Goal: Task Accomplishment & Management: Complete application form

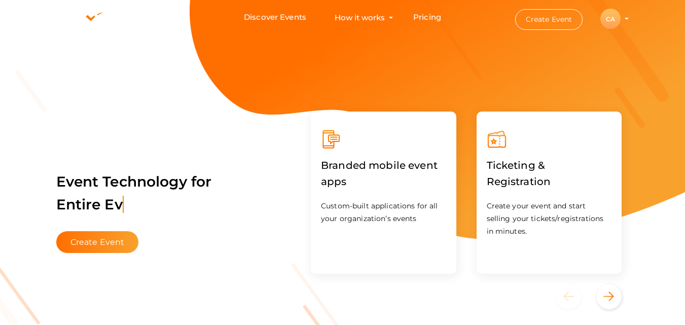
click at [614, 9] on button "CA CA Chapter Admin [EMAIL_ADDRESS][DOMAIN_NAME] Personal Profile My Events Adm…" at bounding box center [610, 18] width 26 height 21
click at [612, 16] on div "CA" at bounding box center [610, 19] width 20 height 20
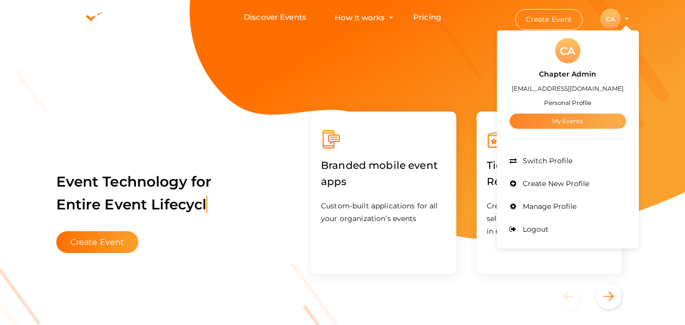
click at [569, 116] on link "My Events" at bounding box center [567, 121] width 117 height 15
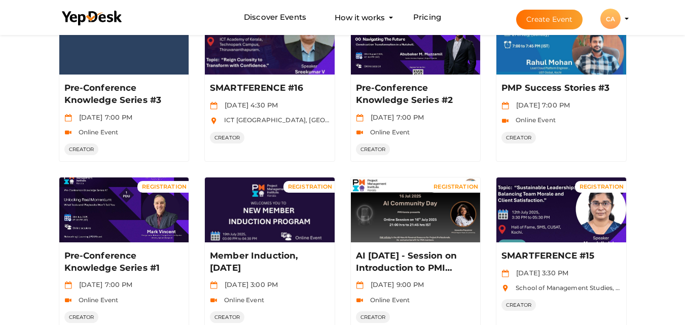
scroll to position [519, 0]
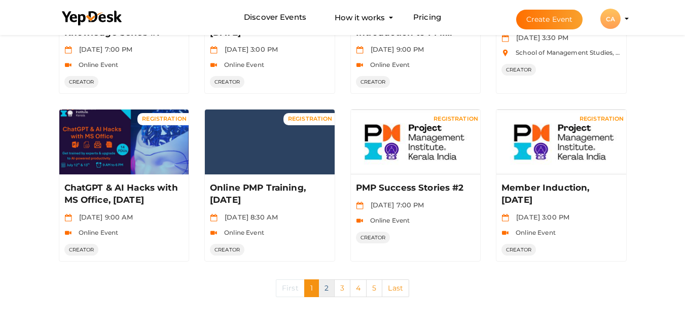
click at [327, 290] on link "2" at bounding box center [326, 288] width 16 height 18
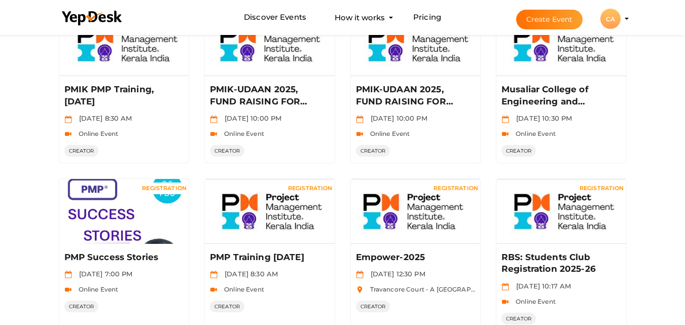
scroll to position [520, 0]
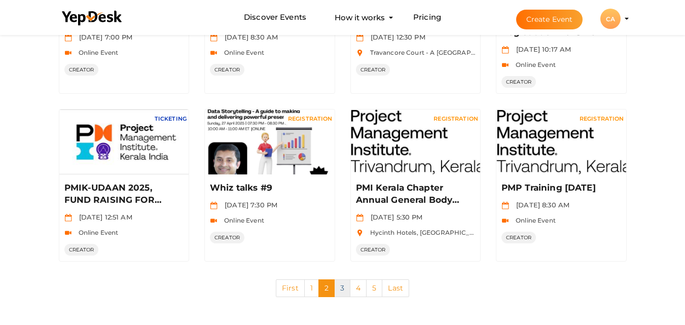
click at [342, 286] on link "3" at bounding box center [342, 288] width 16 height 18
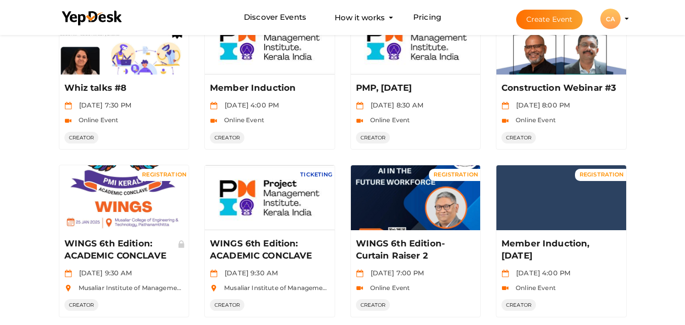
scroll to position [507, 0]
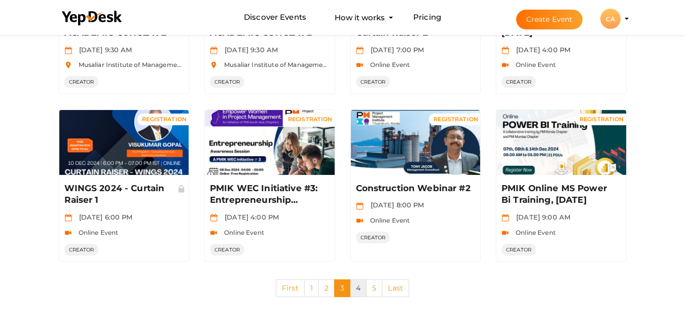
click at [356, 286] on link "4" at bounding box center [358, 288] width 17 height 18
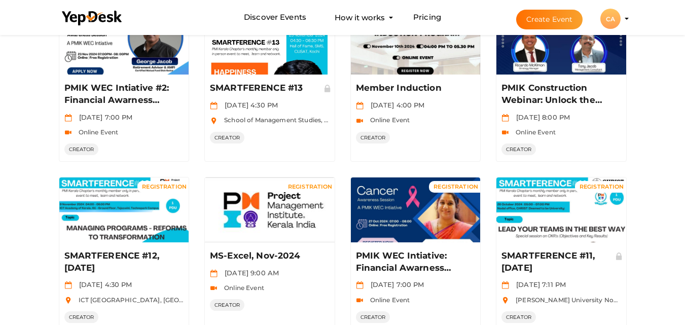
scroll to position [519, 0]
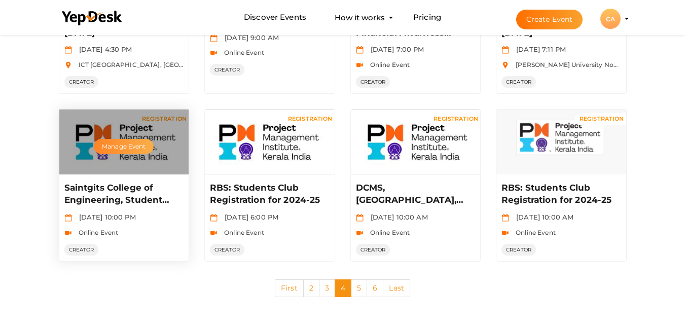
click at [136, 148] on button "Manage Event" at bounding box center [124, 146] width 60 height 15
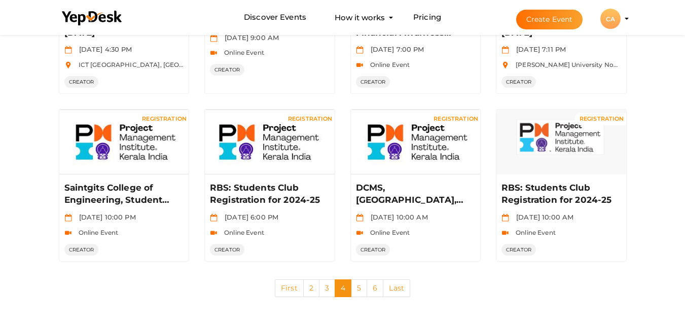
click at [573, 19] on button "Create Event" at bounding box center [549, 20] width 67 height 20
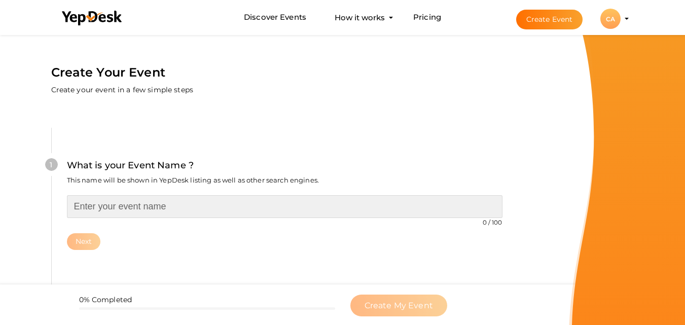
click at [212, 206] on input "text" at bounding box center [284, 206] width 435 height 23
paste input "Saintgits College of Engineering, Student Club registration [DATE]-[DATE]"
type input "Student Club 2025-26"
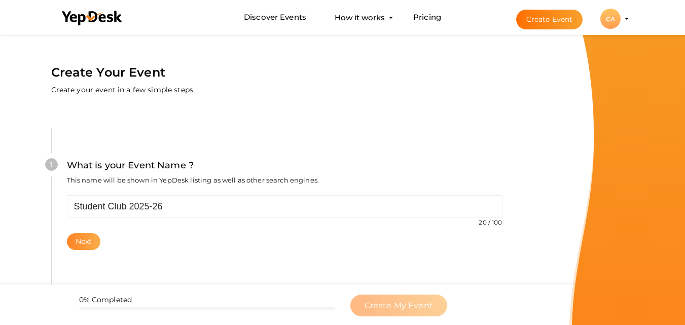
click at [81, 241] on button "Next" at bounding box center [84, 241] width 34 height 17
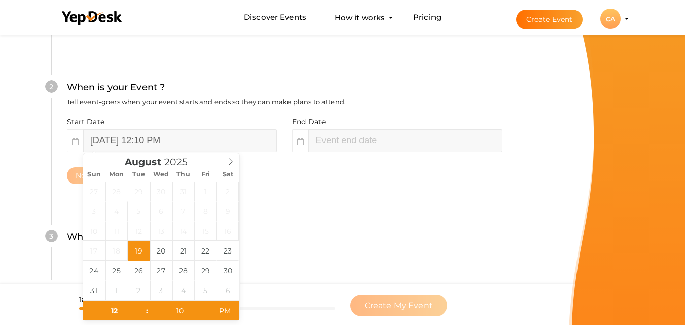
scroll to position [233, 0]
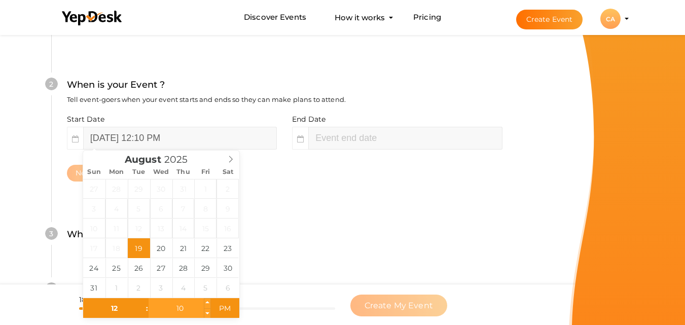
click at [181, 313] on input "10" at bounding box center [179, 308] width 62 height 20
type input "00"
type input "02"
type input "10"
type input "[DATE] 12:00 PM"
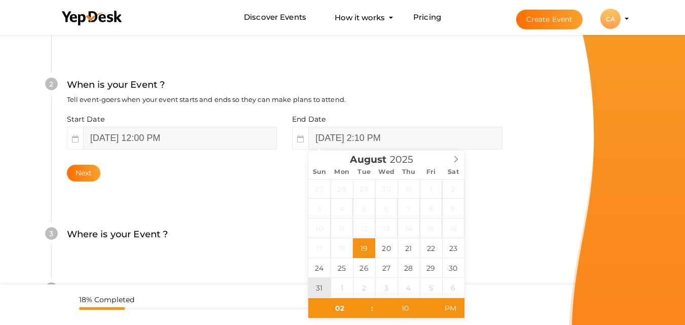
type input "[DATE] 2:10 PM"
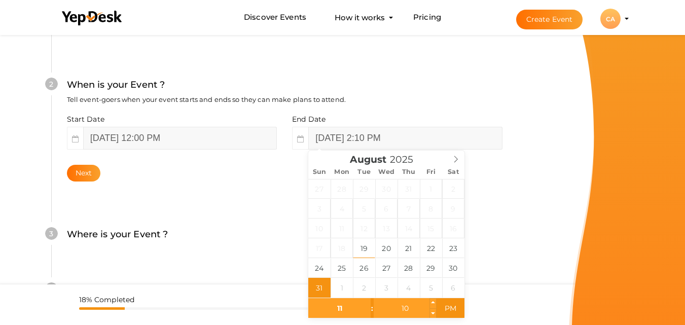
type input "11"
type input "[DATE] 11:10 PM"
click at [416, 309] on input "10" at bounding box center [404, 308] width 62 height 20
type input "30"
type input "[DATE] 11:30 PM"
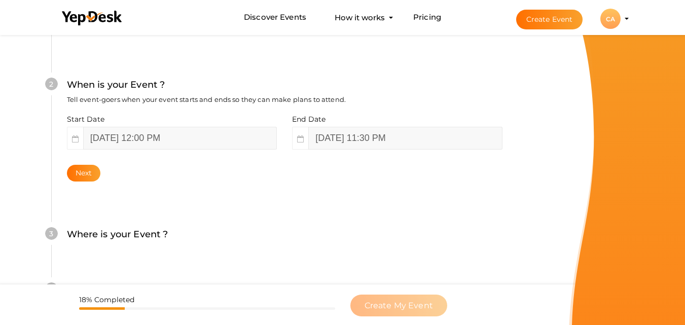
click at [519, 231] on div "What is your Event Name ? This name will be shown in YepDesk listing as well as…" at bounding box center [284, 163] width 527 height 598
click at [95, 167] on button "Next" at bounding box center [84, 173] width 34 height 17
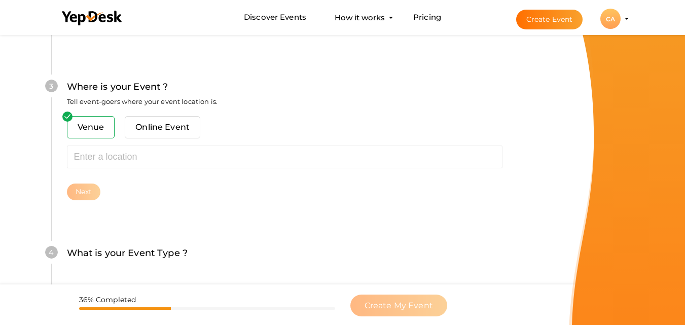
scroll to position [398, 0]
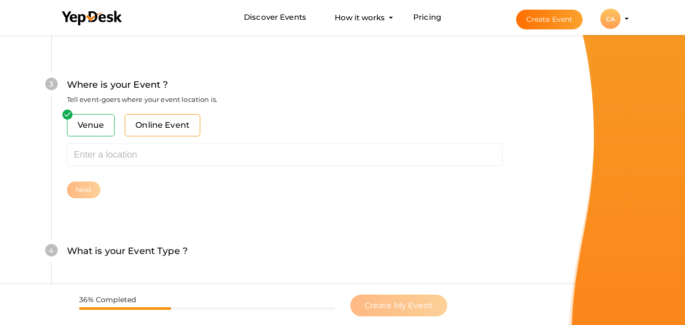
click at [164, 120] on span "Online Event" at bounding box center [163, 125] width 76 height 22
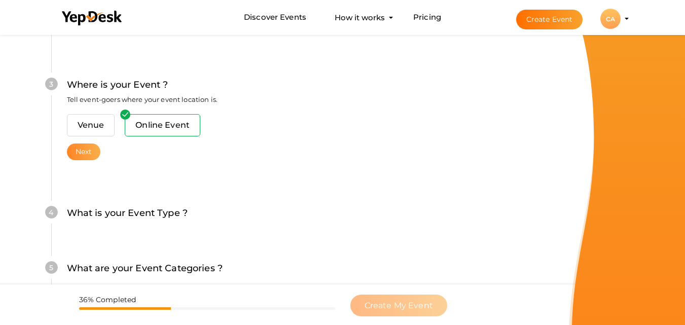
click at [72, 154] on button "Next" at bounding box center [84, 151] width 34 height 17
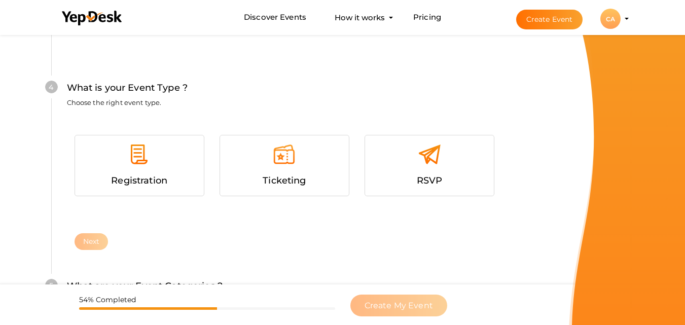
scroll to position [541, 0]
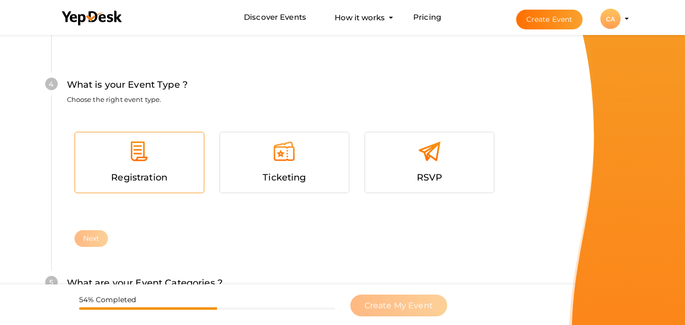
click at [131, 160] on img at bounding box center [139, 151] width 23 height 23
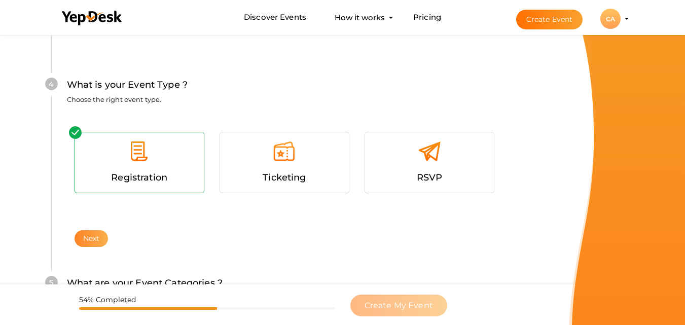
click at [98, 236] on button "Next" at bounding box center [91, 238] width 34 height 17
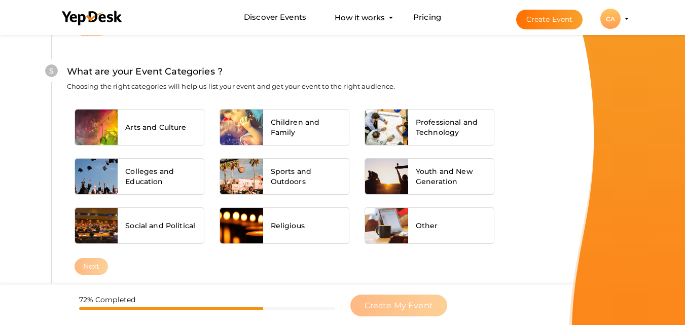
scroll to position [755, 0]
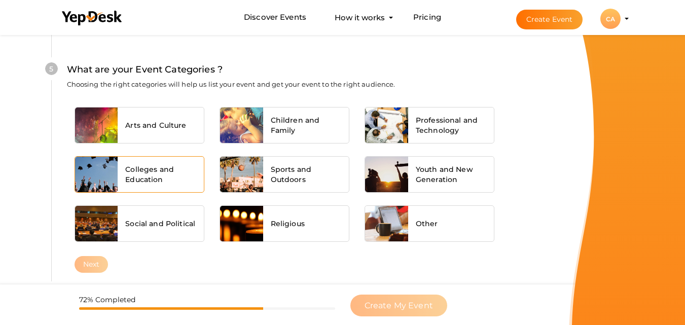
click at [163, 174] on span "Colleges and Education" at bounding box center [160, 174] width 71 height 20
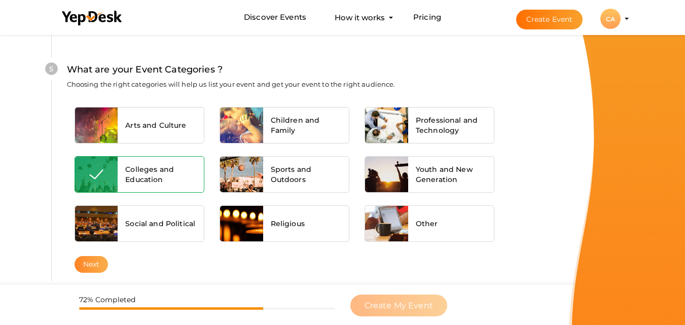
click at [91, 259] on button "Next" at bounding box center [91, 264] width 34 height 17
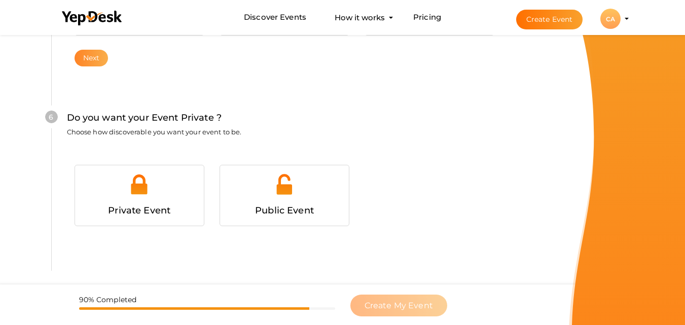
scroll to position [979, 0]
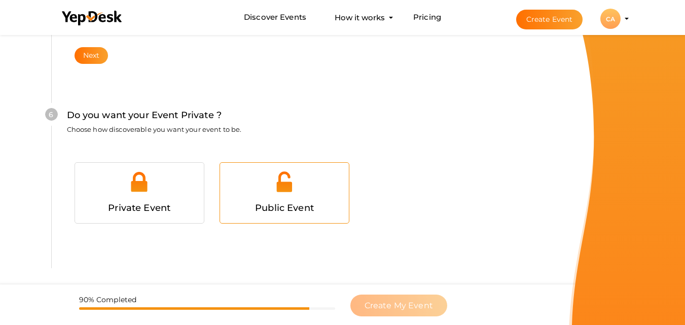
click at [297, 204] on span "Public Event" at bounding box center [284, 207] width 59 height 11
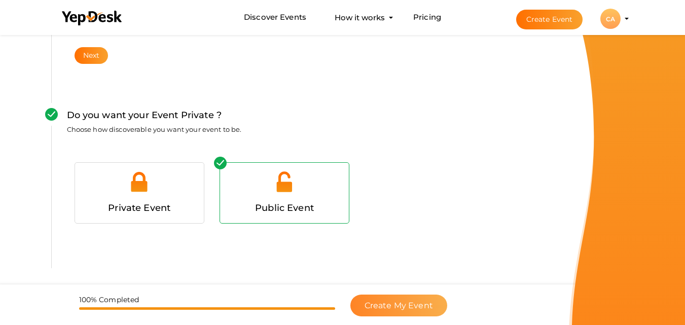
click at [406, 306] on span "Create My Event" at bounding box center [398, 306] width 68 height 10
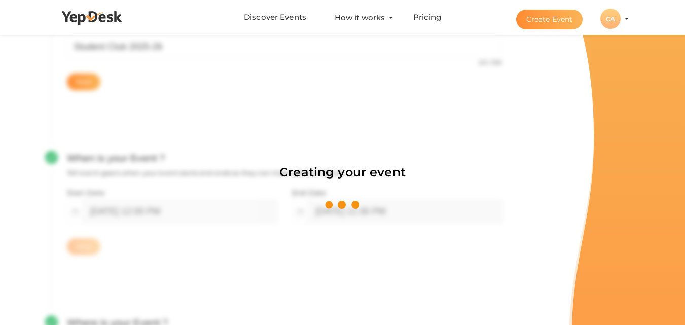
scroll to position [152, 0]
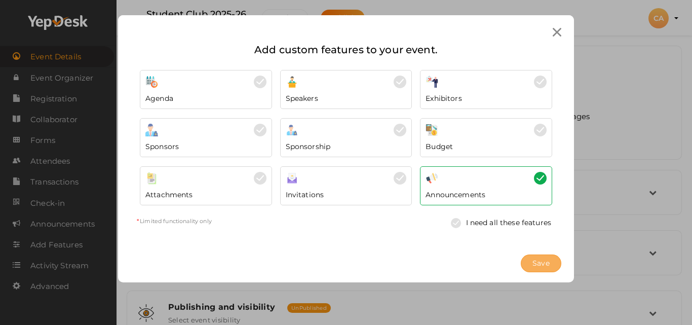
click at [534, 264] on span "Save" at bounding box center [541, 263] width 17 height 11
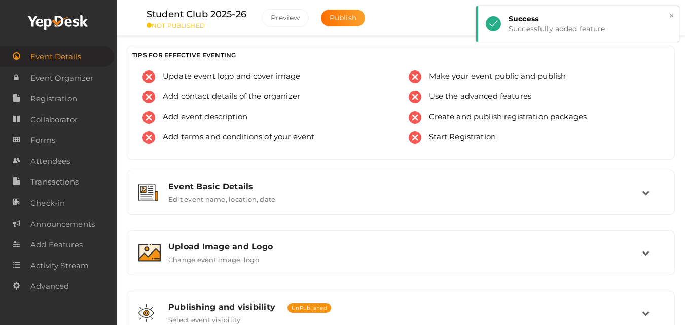
click at [536, 26] on div "Successfully added feature" at bounding box center [589, 29] width 163 height 10
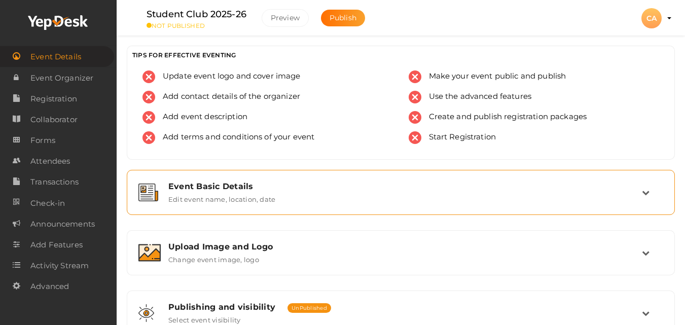
click at [241, 187] on div "Event Basic Details" at bounding box center [404, 186] width 473 height 10
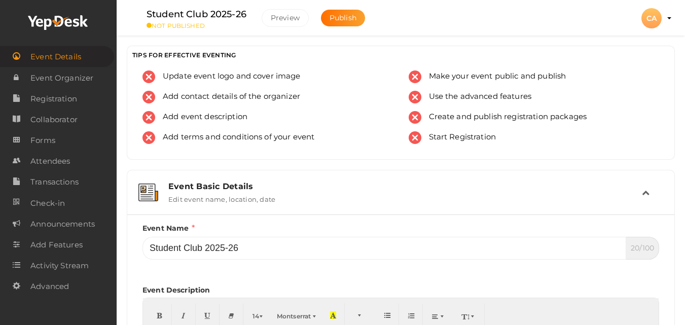
scroll to position [284, 0]
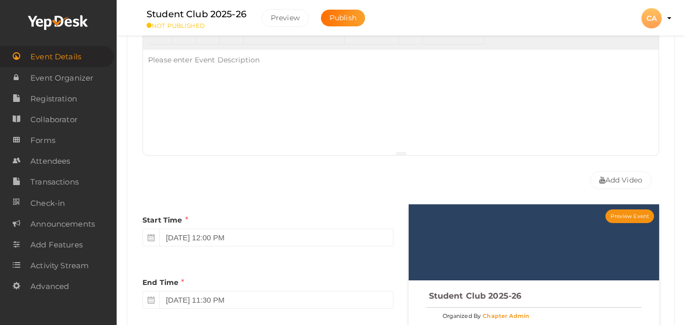
click at [536, 89] on div at bounding box center [400, 100] width 515 height 101
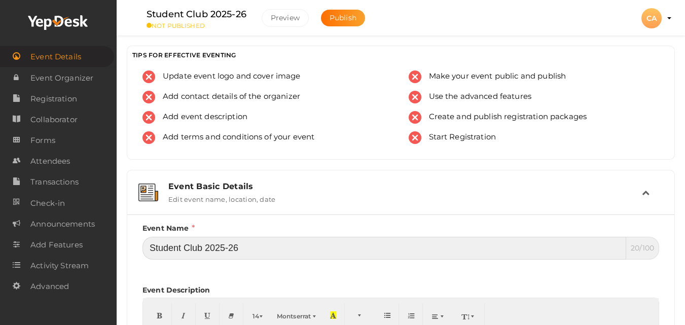
click at [323, 241] on input "Student Club 2025-26" at bounding box center [383, 248] width 483 height 23
paste input "aintgits College of Engineering, Student Club registration [DATE]-[DATE]"
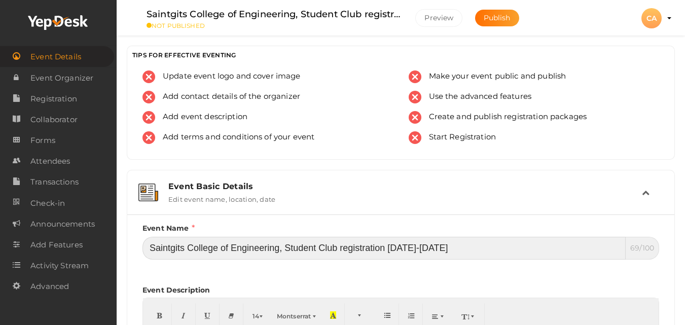
click at [189, 248] on input "Saintgits College of Engineering, Student Club registration [DATE]-[DATE]" at bounding box center [383, 248] width 483 height 23
type input "Saintgits College of Engineering, Student Club registration [DATE]-[DATE]"
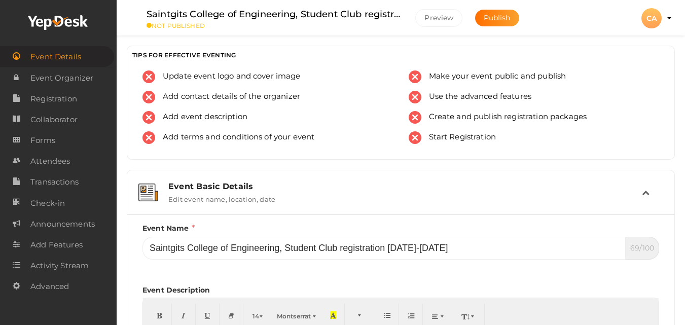
click at [598, 298] on div "14 8 9 10 11 12 14 18 24 36 [PERSON_NAME] Black Comic Sans MS [PERSON_NAME] New…" at bounding box center [400, 315] width 515 height 35
click at [597, 301] on div "14 8 9 10 11 12 14 18 24 36 [PERSON_NAME] Black Comic Sans MS [PERSON_NAME] New…" at bounding box center [400, 315] width 515 height 35
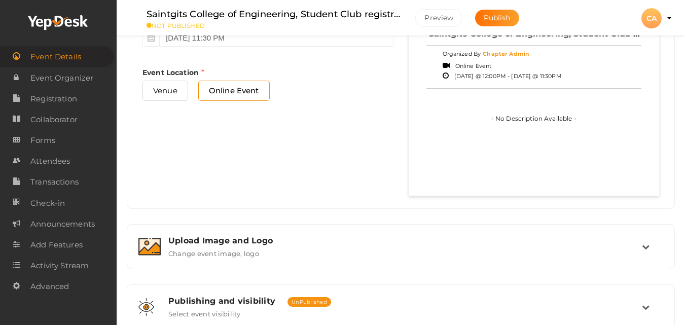
scroll to position [547, 0]
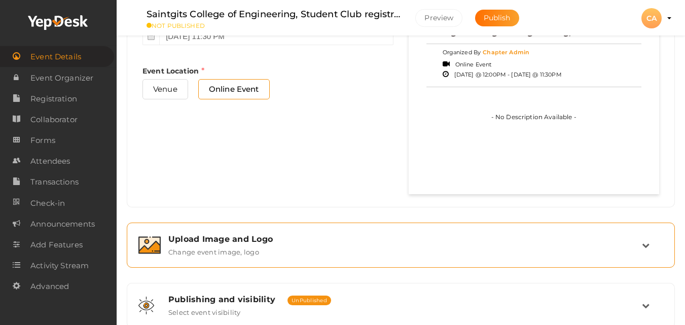
click at [248, 242] on div "Upload Image and Logo" at bounding box center [404, 239] width 473 height 10
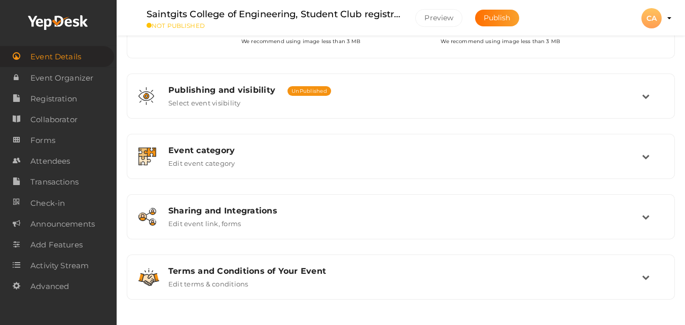
scroll to position [91, 0]
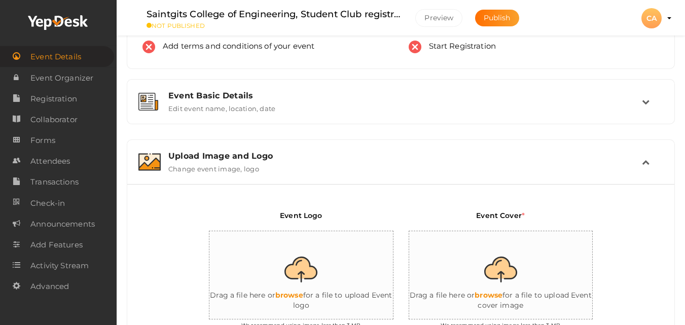
click at [494, 278] on input "file" at bounding box center [510, 275] width 203 height 89
type input "C:\fakepath\PMIK Logo.png"
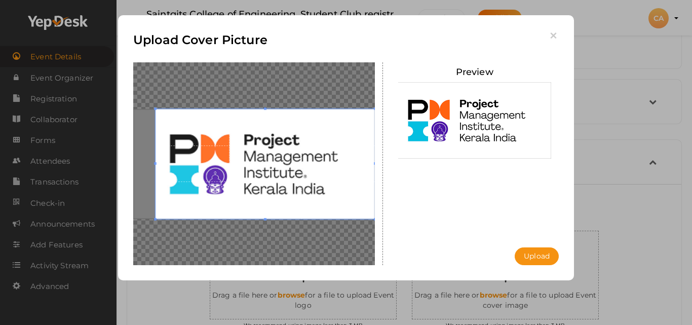
drag, startPoint x: 251, startPoint y: 199, endPoint x: 256, endPoint y: 175, distance: 24.5
click at [256, 175] on span at bounding box center [265, 163] width 219 height 109
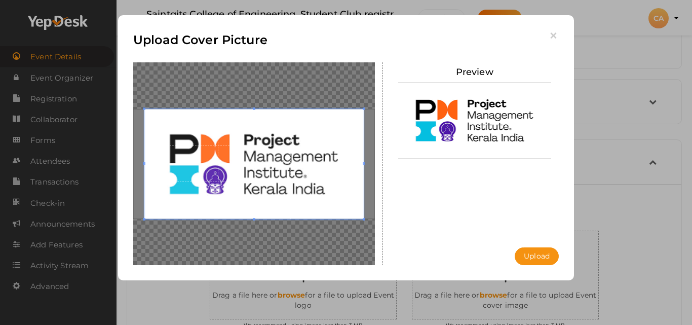
drag, startPoint x: 256, startPoint y: 175, endPoint x: 245, endPoint y: 174, distance: 11.2
click at [245, 174] on span at bounding box center [253, 163] width 219 height 109
click at [544, 249] on button "Upload" at bounding box center [537, 256] width 44 height 18
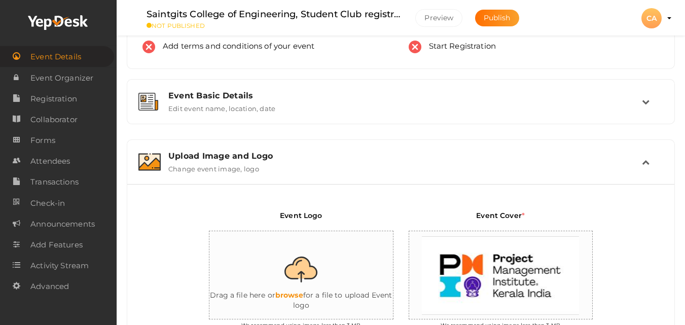
click at [655, 21] on div "CA" at bounding box center [651, 18] width 20 height 20
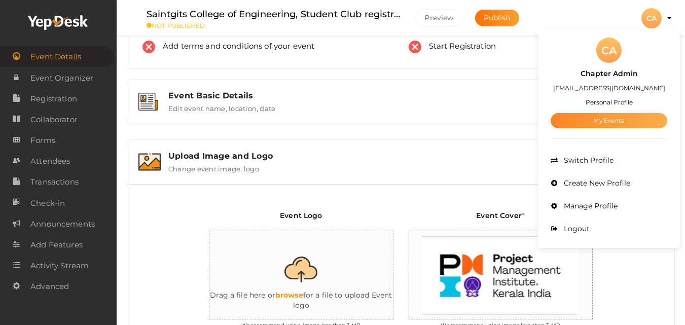
click at [623, 122] on link "My Events" at bounding box center [608, 120] width 117 height 15
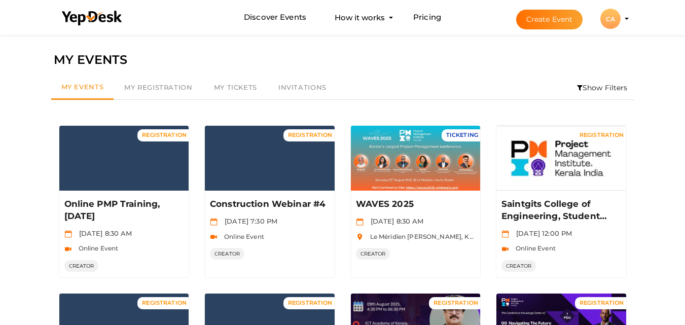
click at [544, 16] on button "Create Event" at bounding box center [549, 20] width 67 height 20
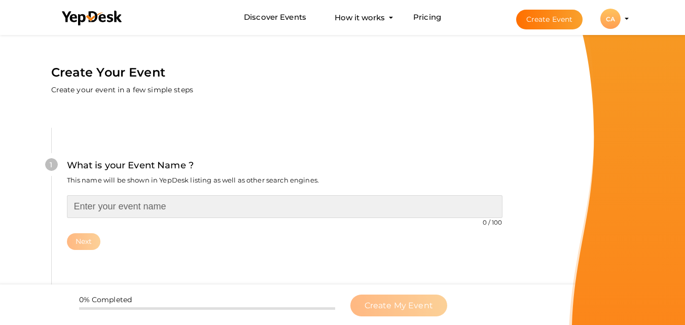
click at [211, 205] on input "text" at bounding box center [284, 206] width 435 height 23
paste input "Saintgits College of Engineering, Student Club registration [DATE]-[DATE]"
click at [170, 207] on input "DUK Student Club [DATE]-[DATE]" at bounding box center [284, 206] width 435 height 23
type input "DUK Student Club [DATE]-[DATE]"
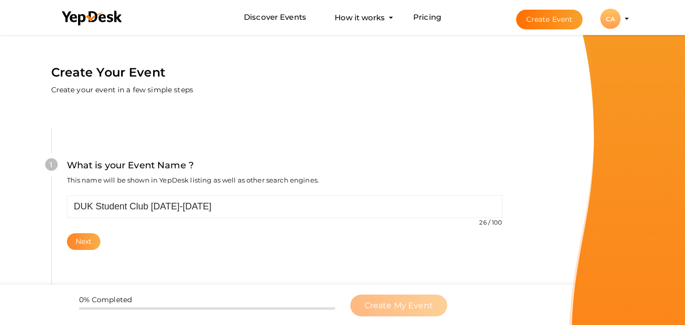
click at [80, 241] on button "Next" at bounding box center [84, 241] width 34 height 17
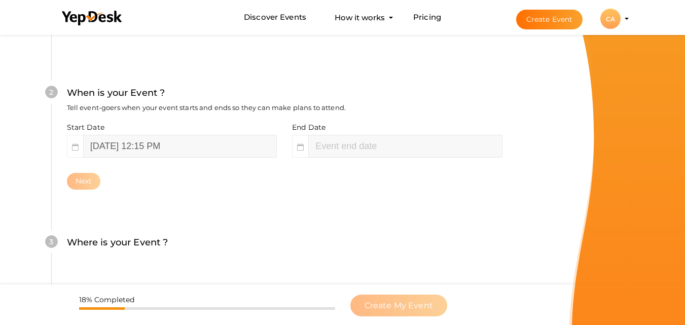
scroll to position [233, 0]
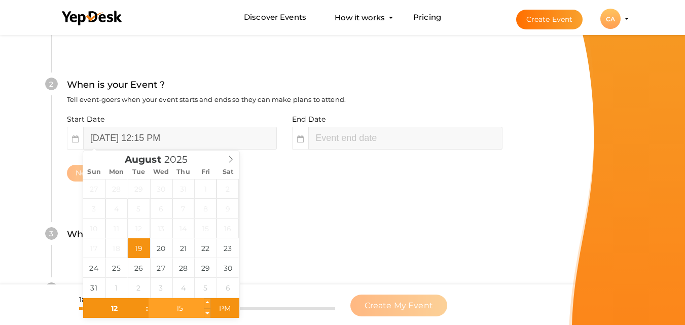
click at [175, 315] on input "15" at bounding box center [179, 308] width 62 height 20
type input "00"
type input "02"
type input "15"
type input "[DATE] 12:00 PM"
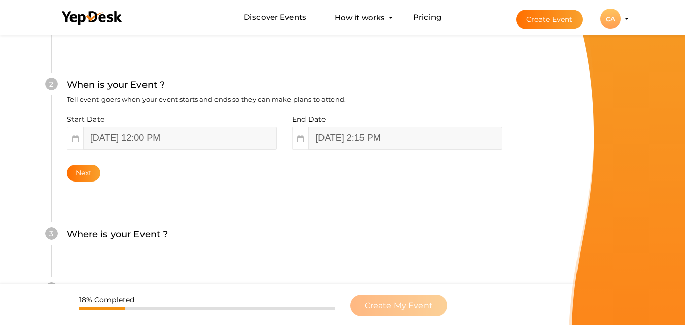
click at [268, 242] on div "Where is your Event ? Tell event-goers where your event location is." at bounding box center [284, 239] width 435 height 25
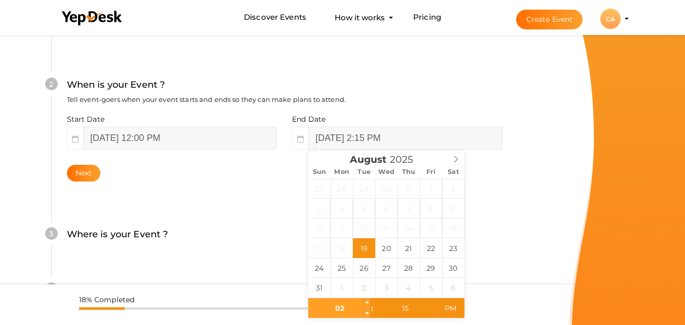
click at [357, 311] on input "02" at bounding box center [339, 308] width 62 height 20
type input "[DATE] 2:15 PM"
type input "11"
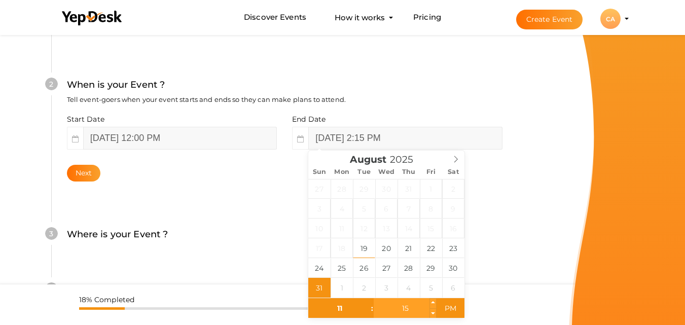
type input "[DATE] 11:15 PM"
click at [403, 311] on input "15" at bounding box center [404, 308] width 62 height 20
type input "30"
type input "[DATE] 11:30 PM"
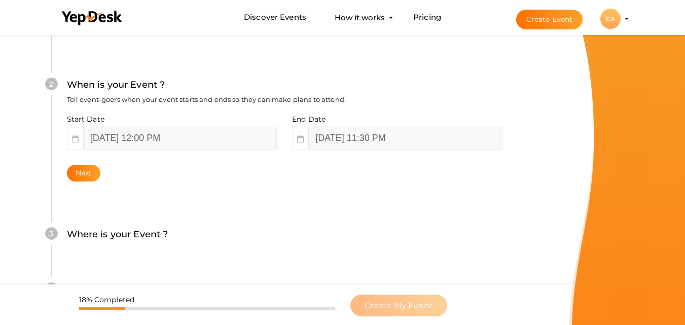
click at [495, 243] on div "Where is your Event ? Tell event-goers where your event location is." at bounding box center [284, 239] width 435 height 25
click at [83, 178] on button "Next" at bounding box center [84, 173] width 34 height 17
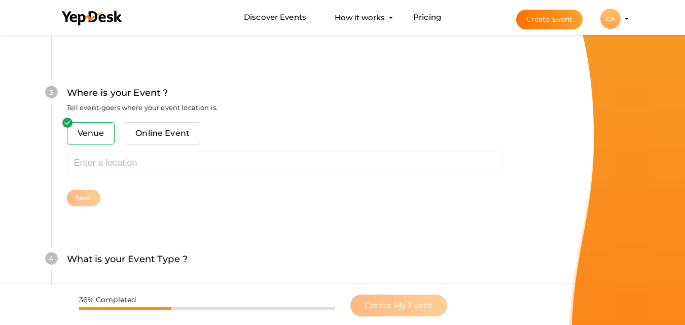
scroll to position [398, 0]
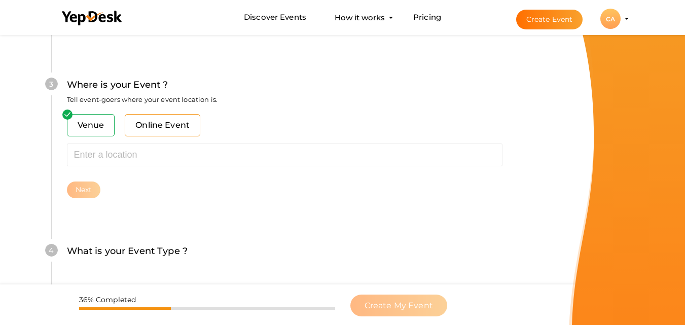
click at [158, 123] on span "Online Event" at bounding box center [163, 125] width 76 height 22
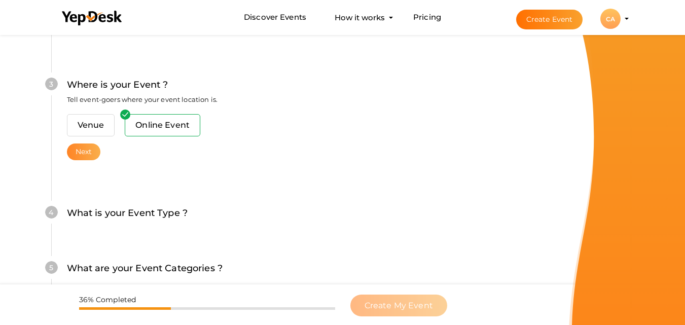
click at [74, 152] on button "Next" at bounding box center [84, 151] width 34 height 17
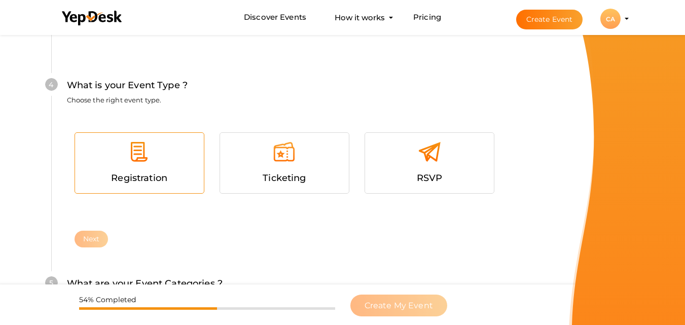
scroll to position [541, 0]
click at [158, 157] on div at bounding box center [140, 155] width 114 height 30
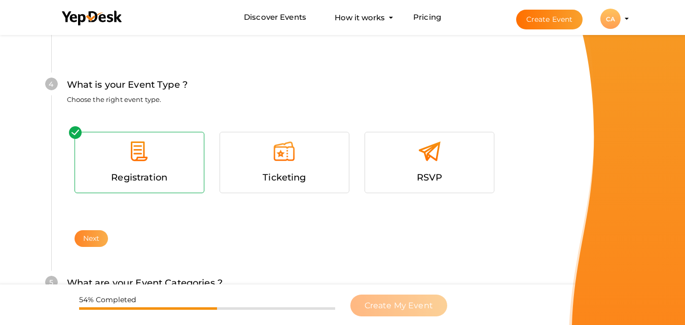
click at [93, 233] on button "Next" at bounding box center [91, 238] width 34 height 17
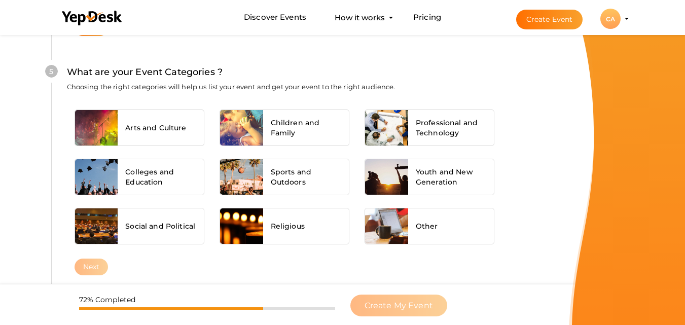
scroll to position [755, 0]
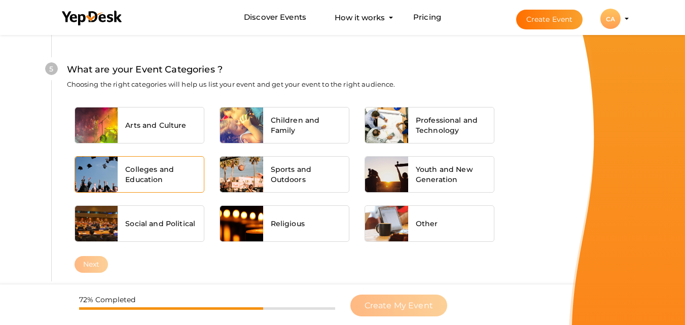
click at [166, 166] on span "Colleges and Education" at bounding box center [160, 174] width 71 height 20
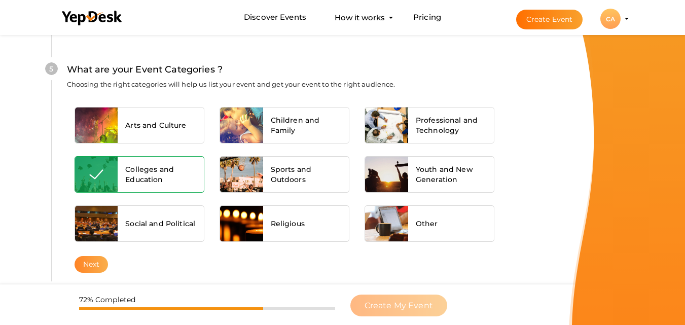
click at [85, 267] on button "Next" at bounding box center [91, 264] width 34 height 17
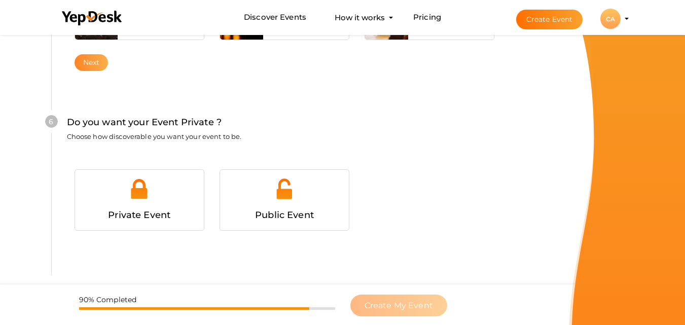
scroll to position [979, 0]
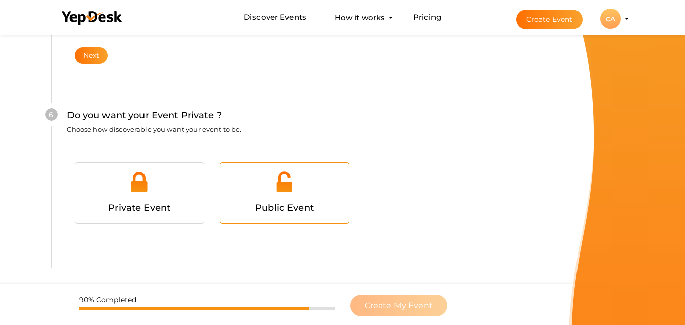
click at [262, 220] on div "Public Event" at bounding box center [284, 193] width 129 height 60
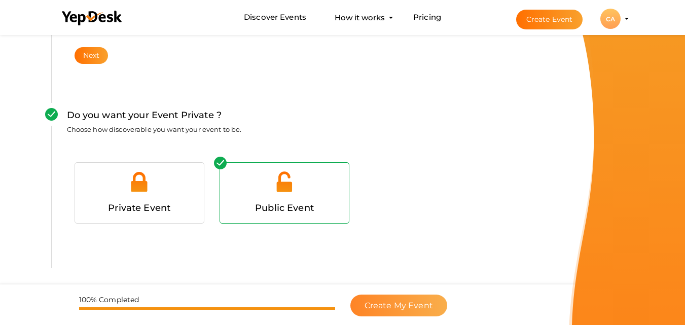
click at [385, 304] on span "Create My Event" at bounding box center [398, 306] width 68 height 10
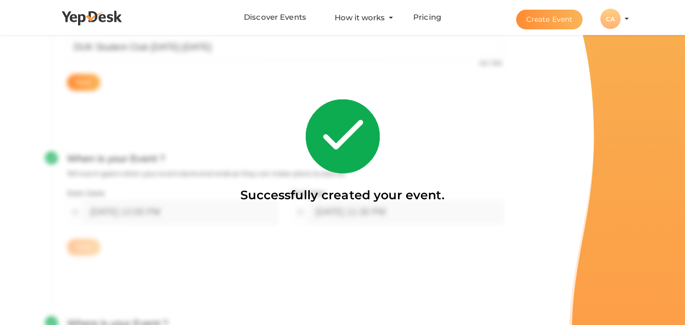
scroll to position [152, 0]
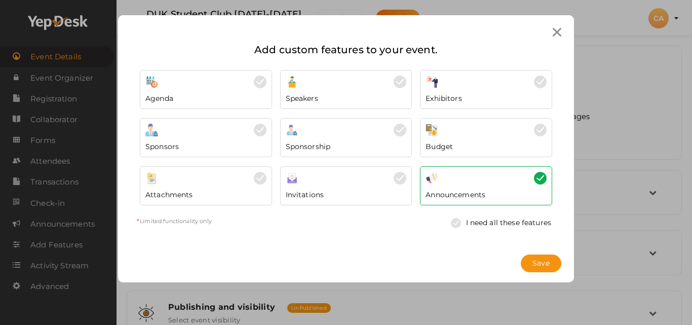
click at [557, 30] on icon at bounding box center [557, 32] width 9 height 9
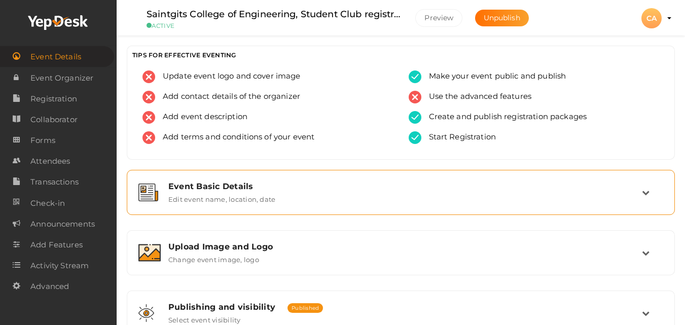
click at [263, 191] on div "Event Basic Details" at bounding box center [404, 186] width 473 height 10
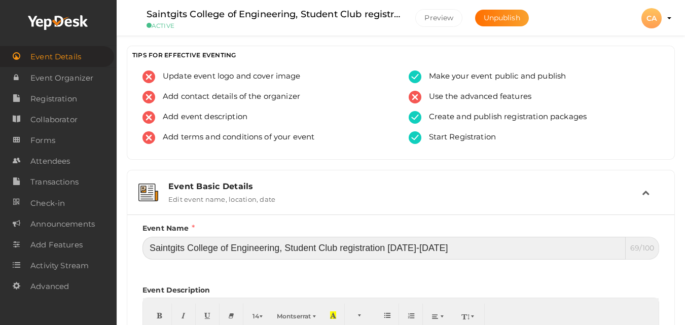
click at [444, 253] on input "Saintgits College of Engineering, Student Club registration [DATE]-[DATE]" at bounding box center [383, 248] width 483 height 23
click at [457, 242] on input "Saintgits College of Engineering, Student Club registration [DATE]-[DATE]" at bounding box center [383, 248] width 483 height 23
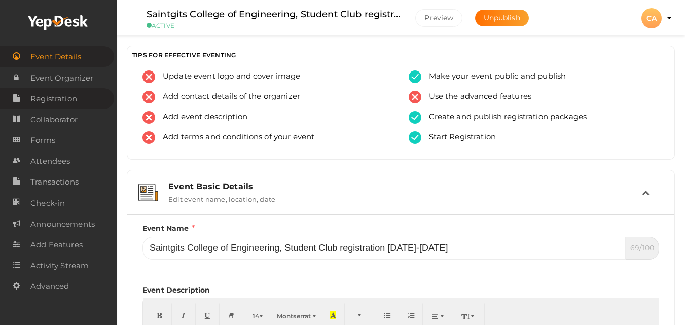
click at [47, 98] on span "Registration" at bounding box center [53, 99] width 47 height 20
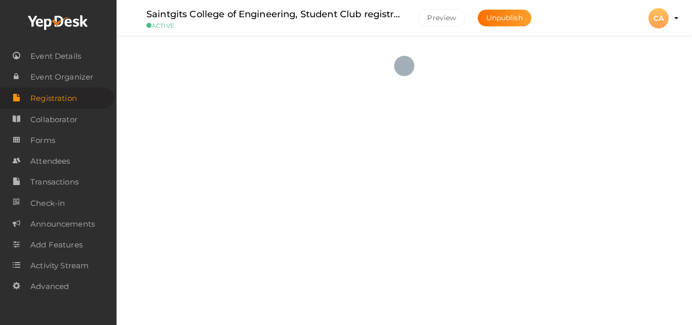
checkbox input "true"
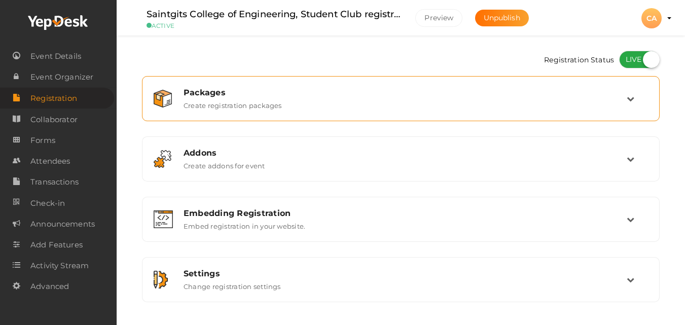
click at [247, 117] on div "Packages Create registration packages" at bounding box center [400, 98] width 517 height 45
click at [245, 108] on label "Create registration packages" at bounding box center [232, 103] width 98 height 12
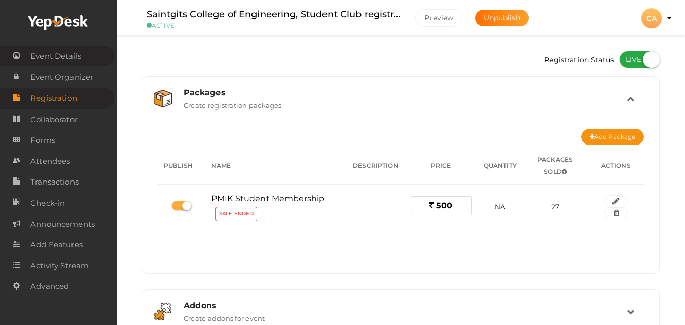
click at [76, 61] on span "Event Details" at bounding box center [55, 56] width 51 height 20
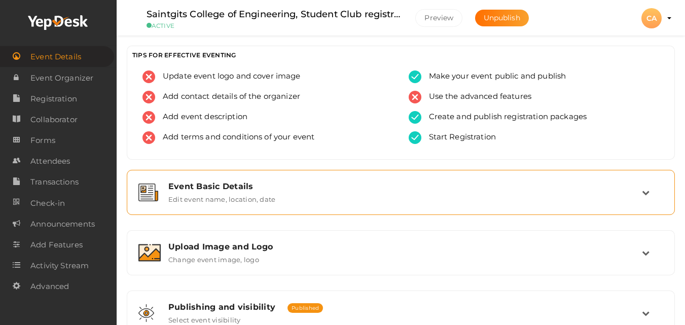
click at [229, 199] on label "Edit event name, location, date" at bounding box center [221, 197] width 107 height 12
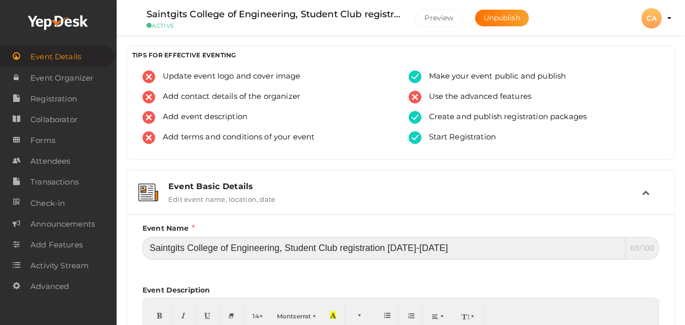
click at [452, 247] on input "Saintgits College of Engineering, Student Club registration [DATE]-[DATE]" at bounding box center [383, 248] width 483 height 23
